Goal: Task Accomplishment & Management: Use online tool/utility

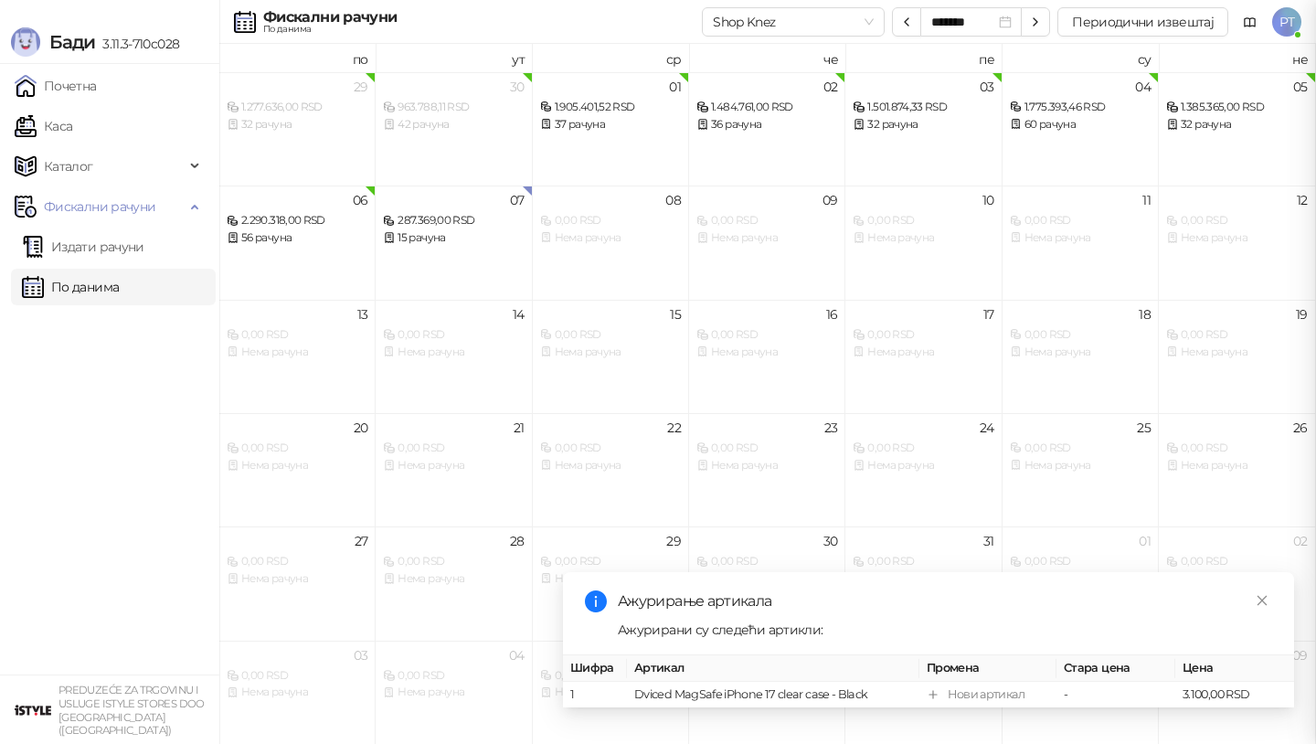
click at [63, 130] on div at bounding box center [658, 372] width 1316 height 744
click at [63, 130] on link "Каса" at bounding box center [44, 126] width 58 height 37
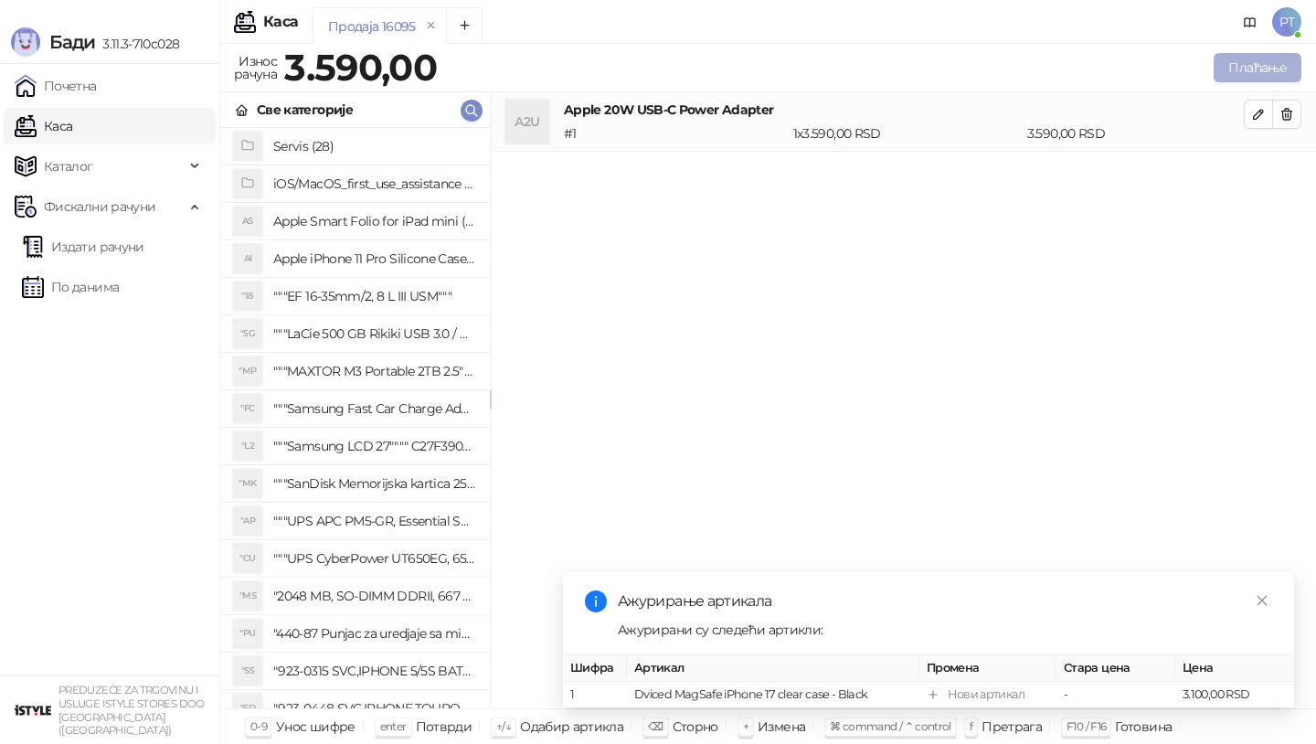
click at [1265, 65] on button "Плаћање" at bounding box center [1258, 67] width 88 height 29
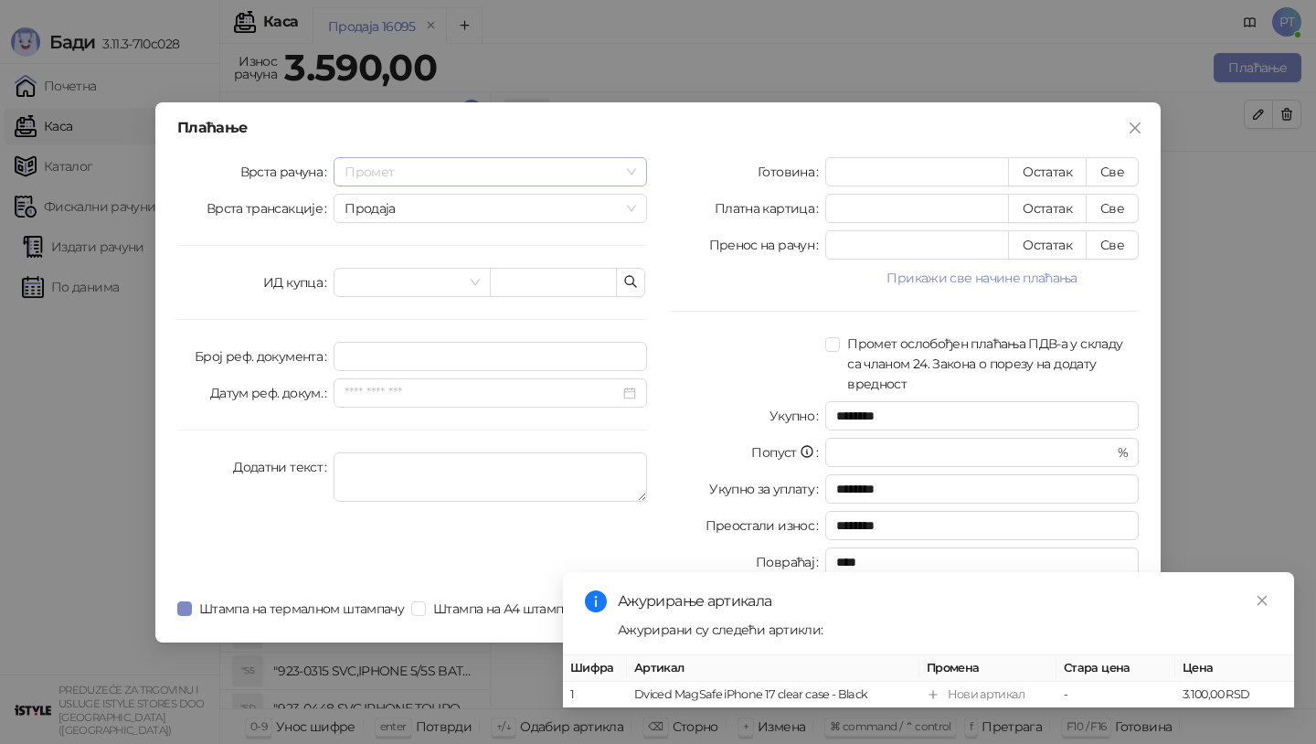
click at [632, 170] on span "Промет" at bounding box center [491, 171] width 292 height 27
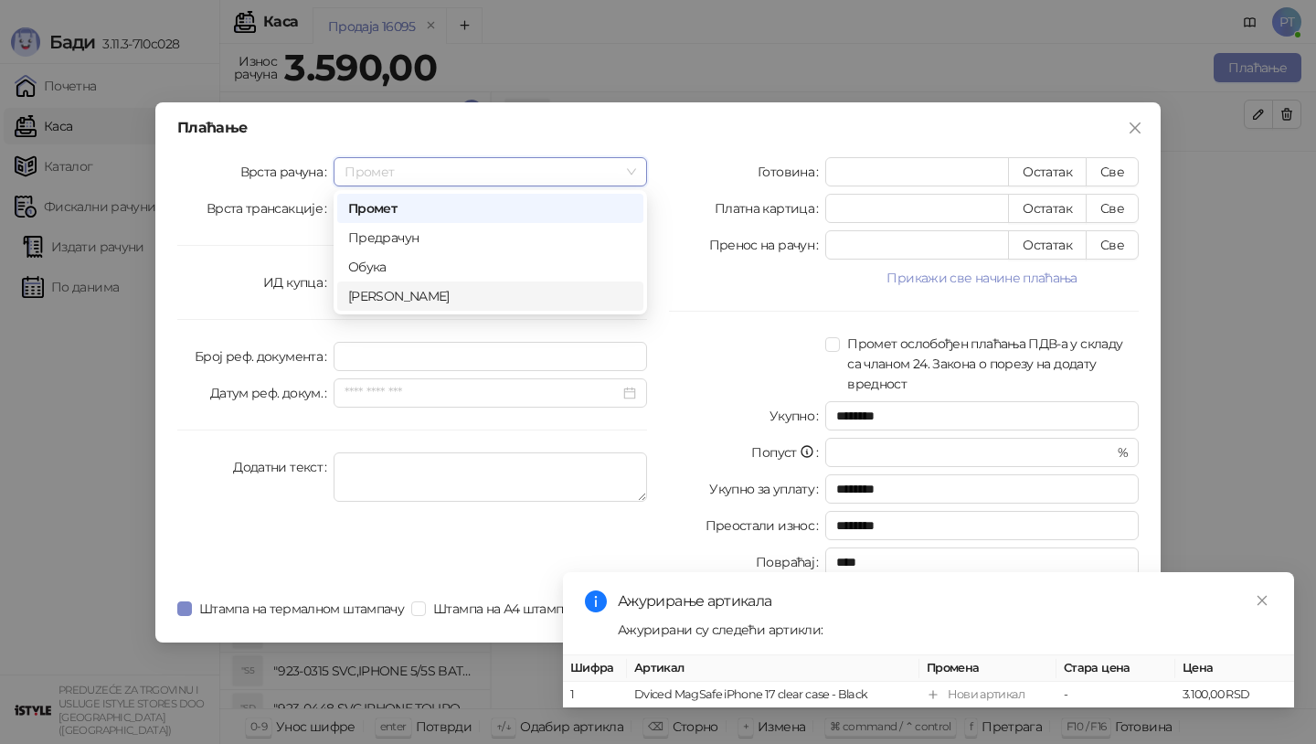
click at [433, 291] on div "[PERSON_NAME]" at bounding box center [490, 296] width 284 height 20
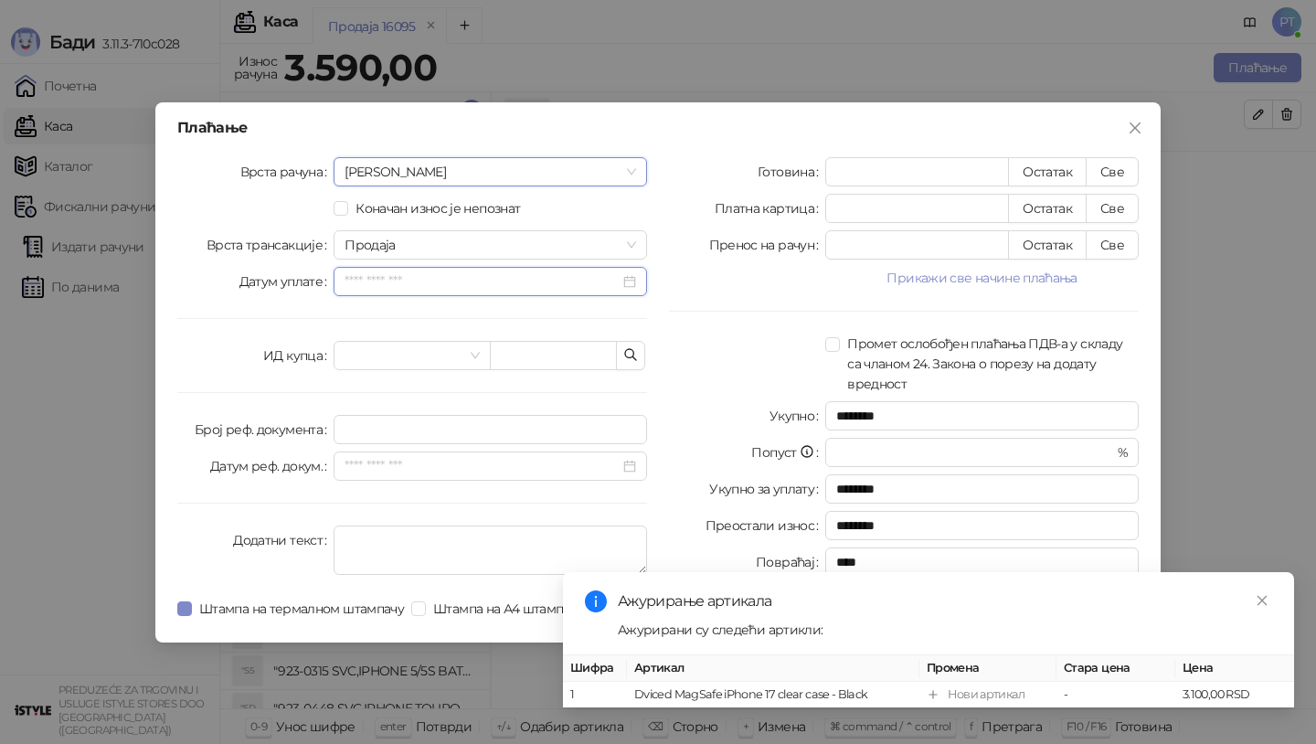
click at [473, 286] on input "Датум уплате" at bounding box center [482, 281] width 275 height 20
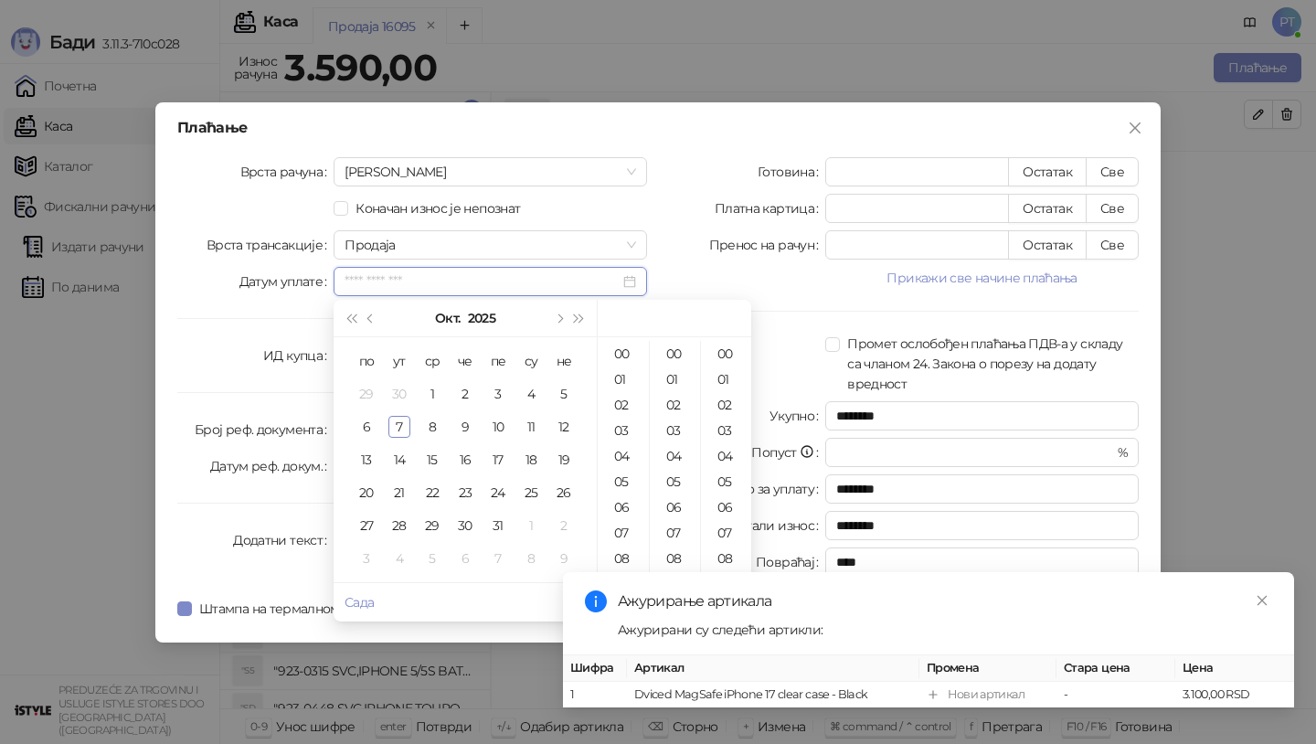
click at [473, 286] on input "Датум уплате" at bounding box center [482, 281] width 275 height 20
click at [503, 231] on span "Продаја" at bounding box center [491, 244] width 292 height 27
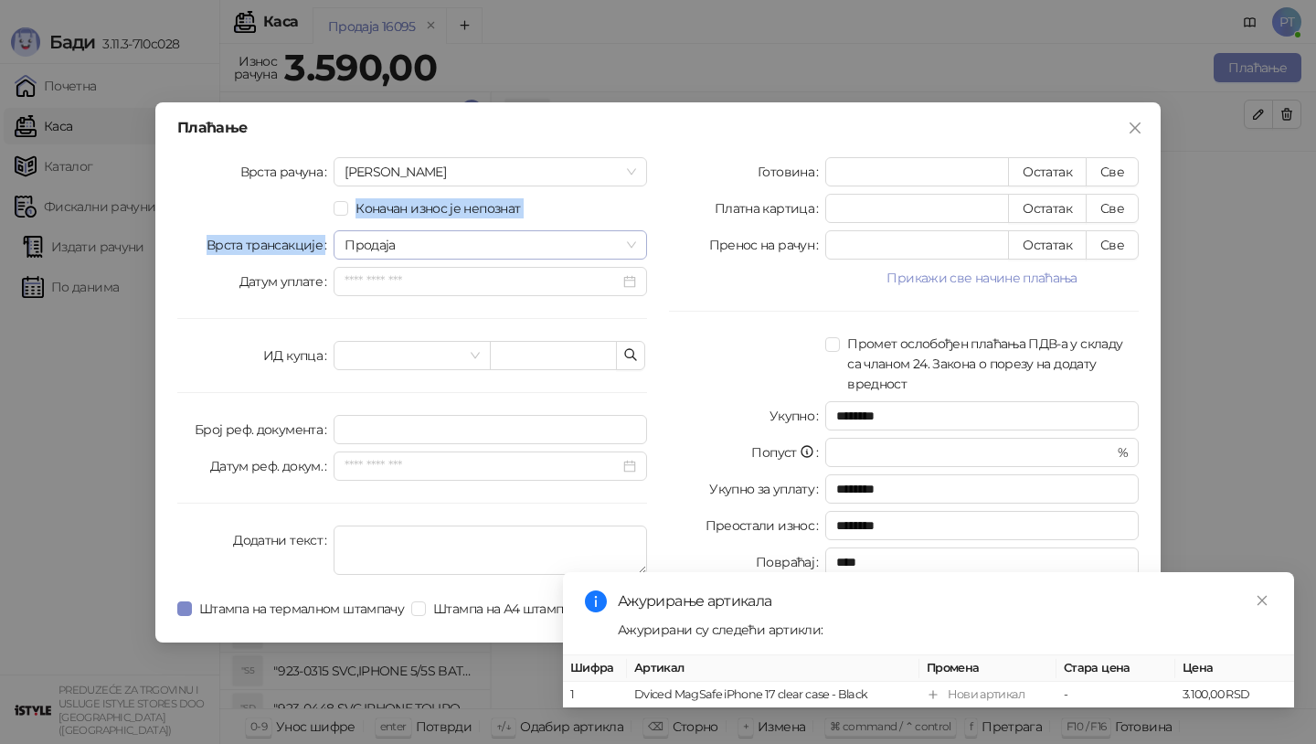
drag, startPoint x: 504, startPoint y: 149, endPoint x: 504, endPoint y: 240, distance: 91.4
click at [504, 240] on div "Плаћање Врста рачуна Аванс Коначан износ је непознат Врста трансакције Продаја …" at bounding box center [657, 372] width 1005 height 540
click at [1261, 601] on icon "close" at bounding box center [1263, 600] width 10 height 10
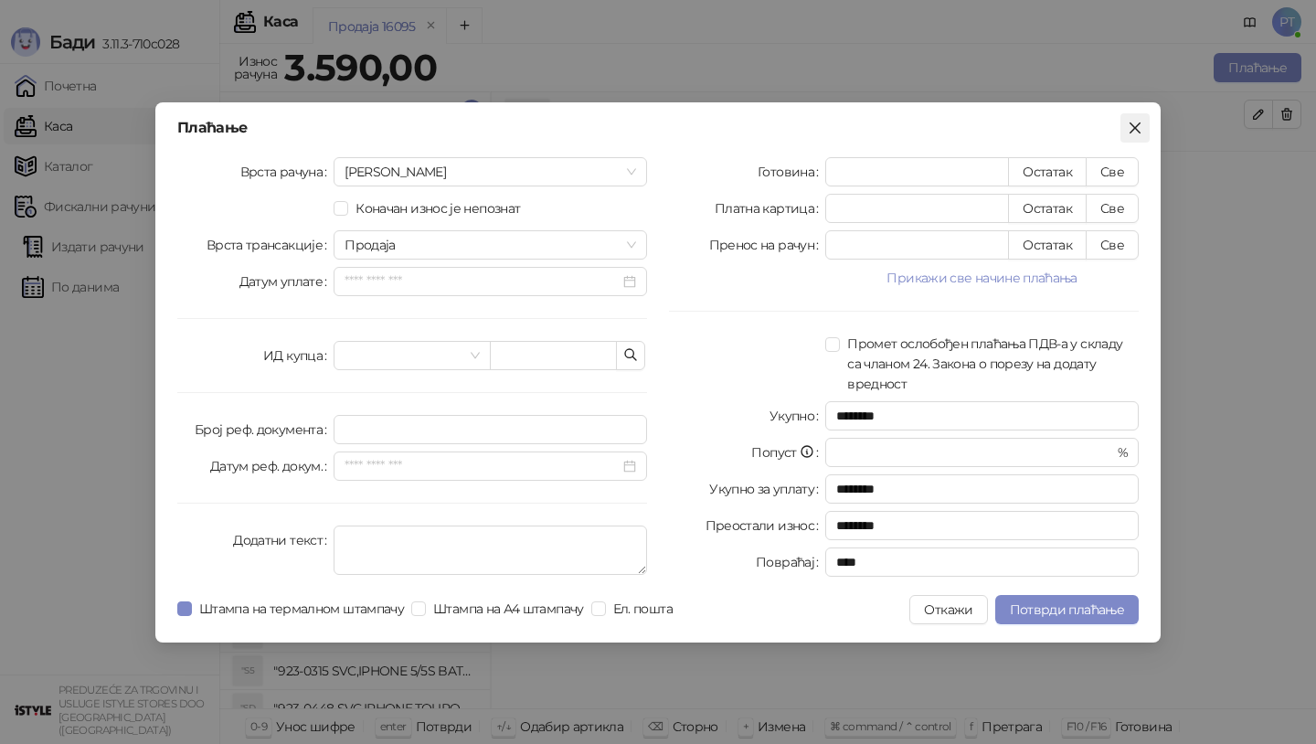
click at [1136, 123] on icon "close" at bounding box center [1135, 128] width 15 height 15
